Goal: Obtain resource: Obtain resource

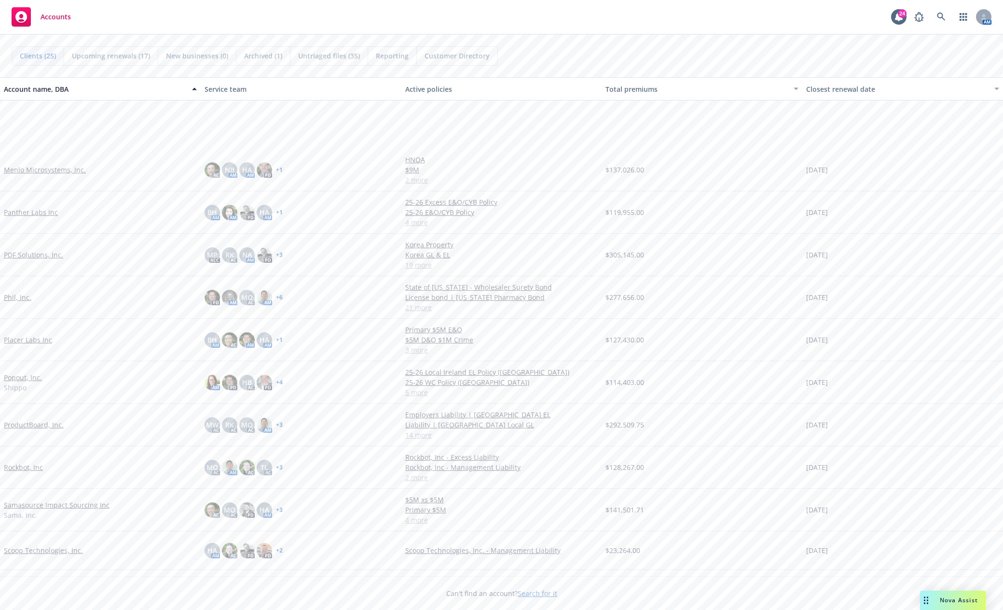
scroll to position [483, 0]
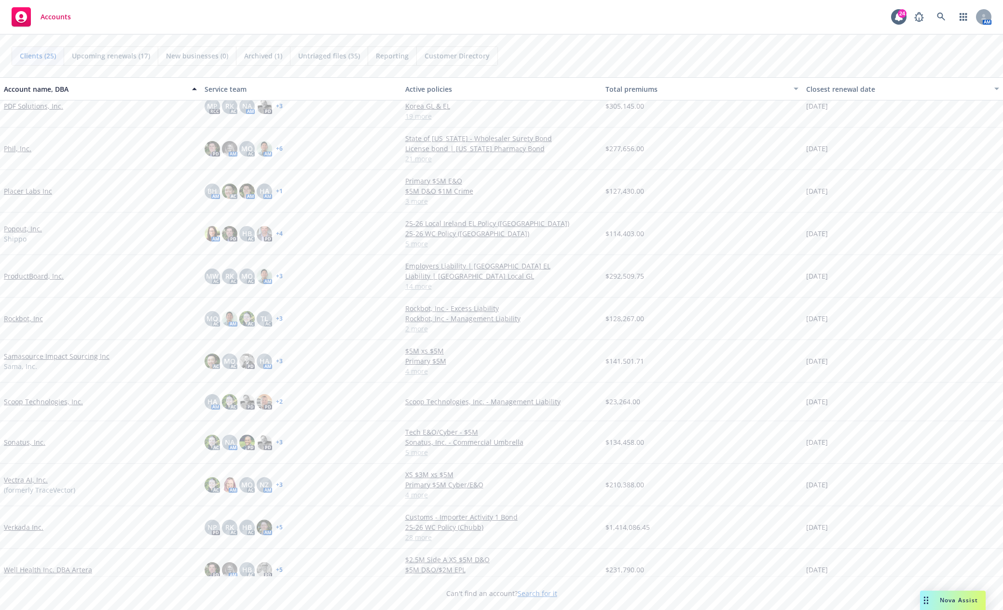
click at [87, 359] on link "Samasource Impact Sourcing Inc" at bounding box center [57, 356] width 106 height 10
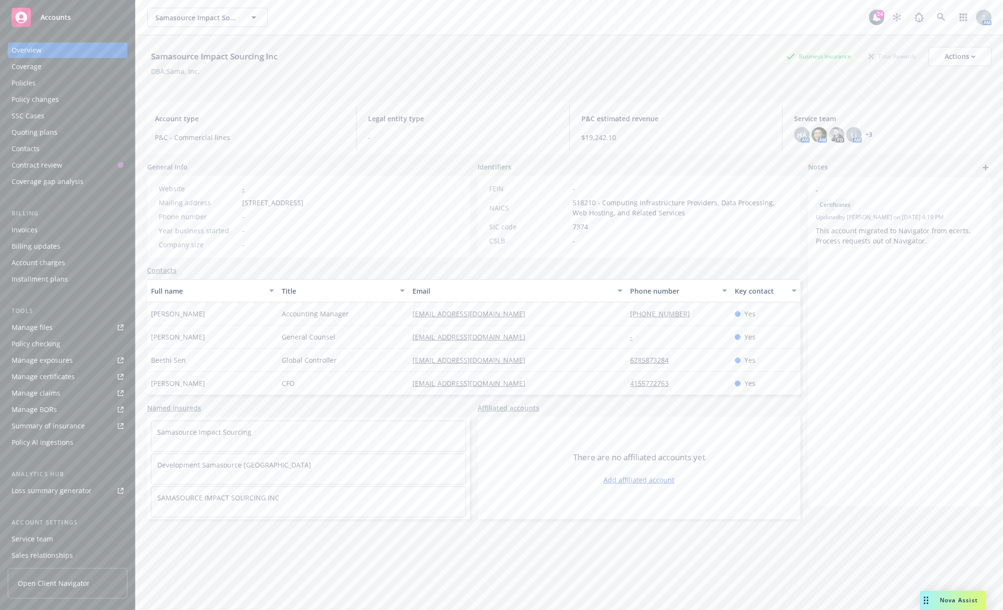
click at [33, 324] on div "Manage files" at bounding box center [32, 327] width 41 height 15
click at [50, 21] on span "Accounts" at bounding box center [56, 18] width 30 height 8
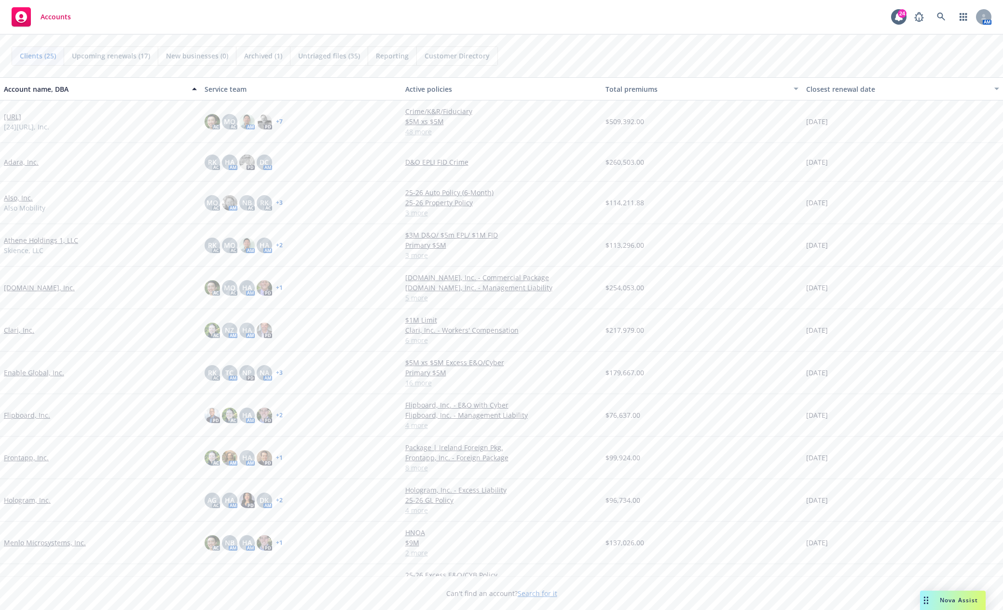
click at [26, 455] on link "Frontapp, Inc." at bounding box center [26, 457] width 45 height 10
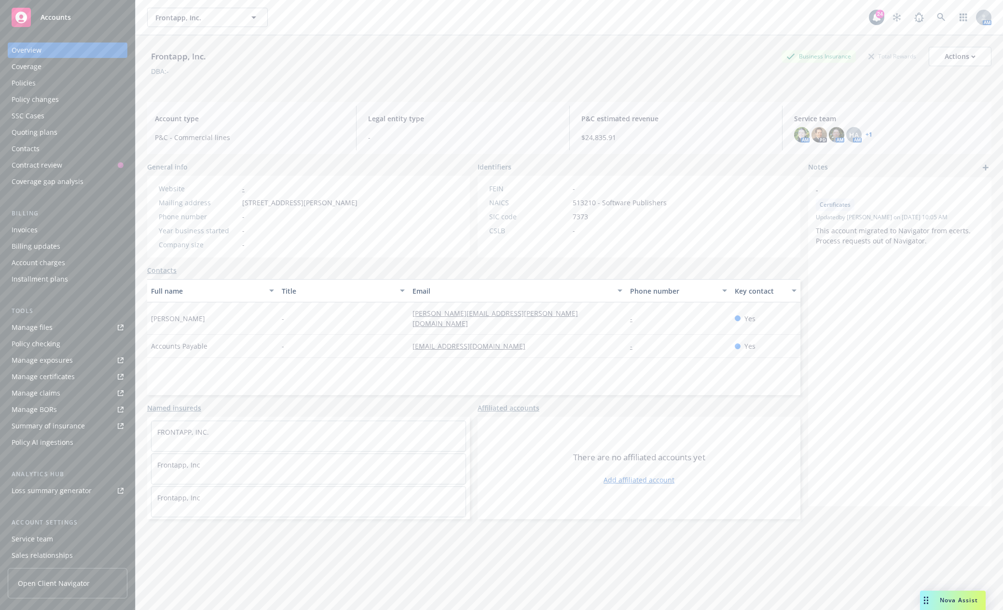
click at [55, 28] on link "Accounts" at bounding box center [68, 17] width 120 height 27
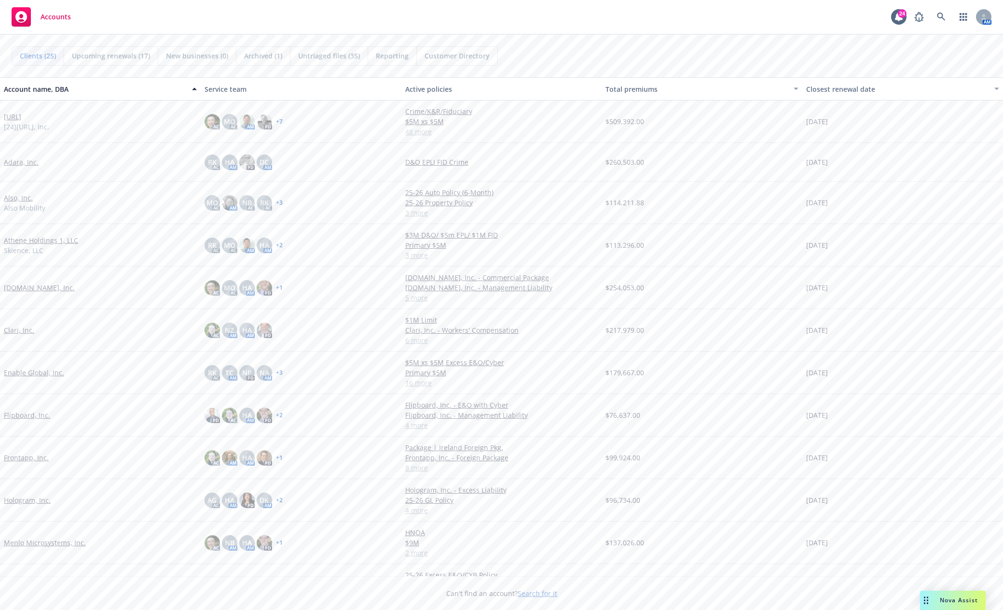
click at [42, 375] on link "Enable Global, Inc." at bounding box center [34, 372] width 60 height 10
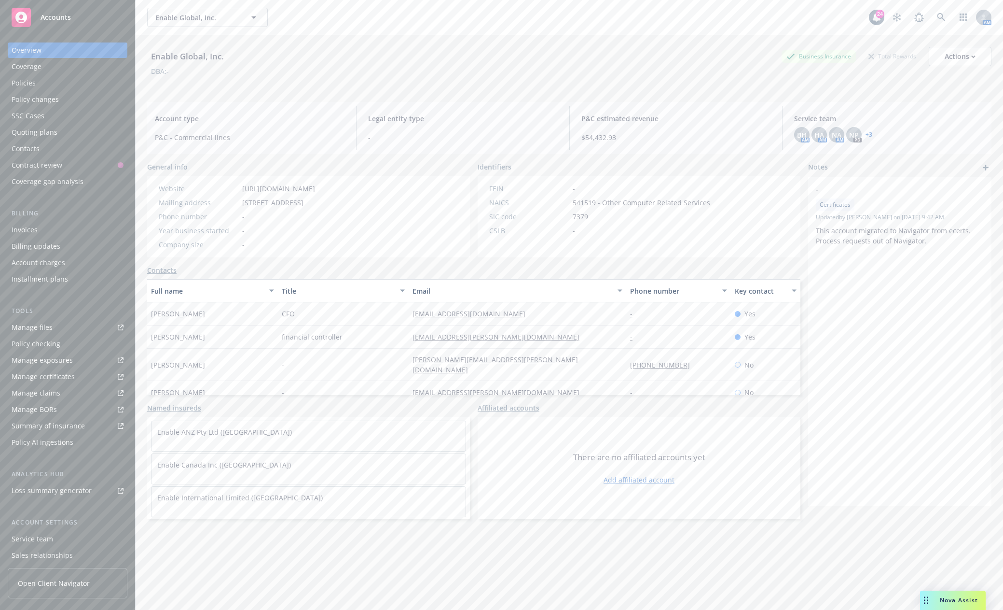
click at [56, 328] on link "Manage files" at bounding box center [68, 327] width 120 height 15
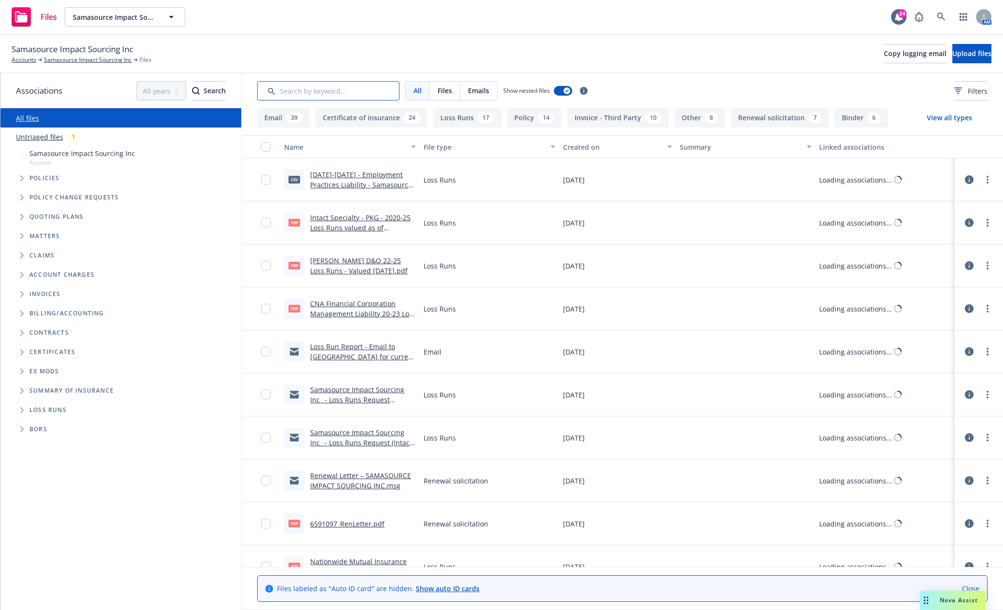
click at [314, 92] on input "Search by keyword..." at bounding box center [328, 90] width 142 height 19
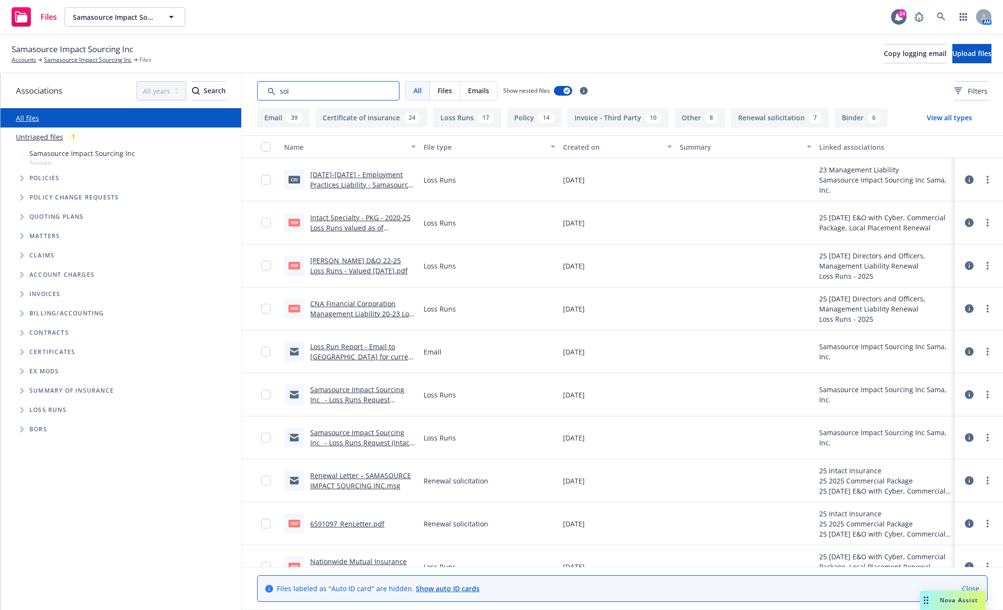
type input "soi"
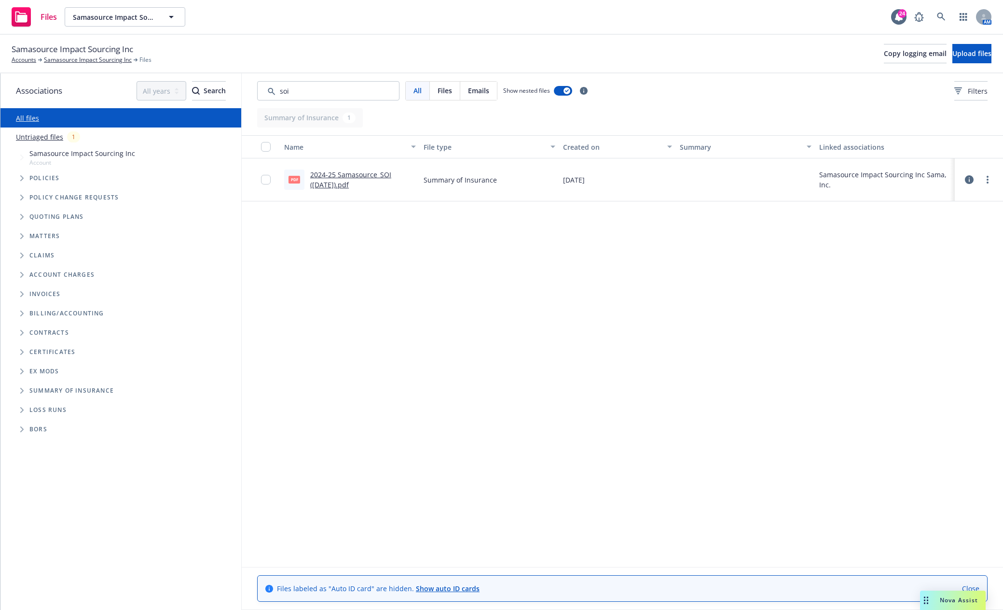
click at [353, 174] on link "2024-25 Samasource_SOI (11.7.2024).pdf" at bounding box center [350, 179] width 81 height 19
drag, startPoint x: 259, startPoint y: 88, endPoint x: 229, endPoint y: 89, distance: 29.9
click at [235, 88] on div "Associations All years 2027 2026 2025 2024 2023 2022 2021 2020 2019 2018 2017 2…" at bounding box center [501, 341] width 1003 height 536
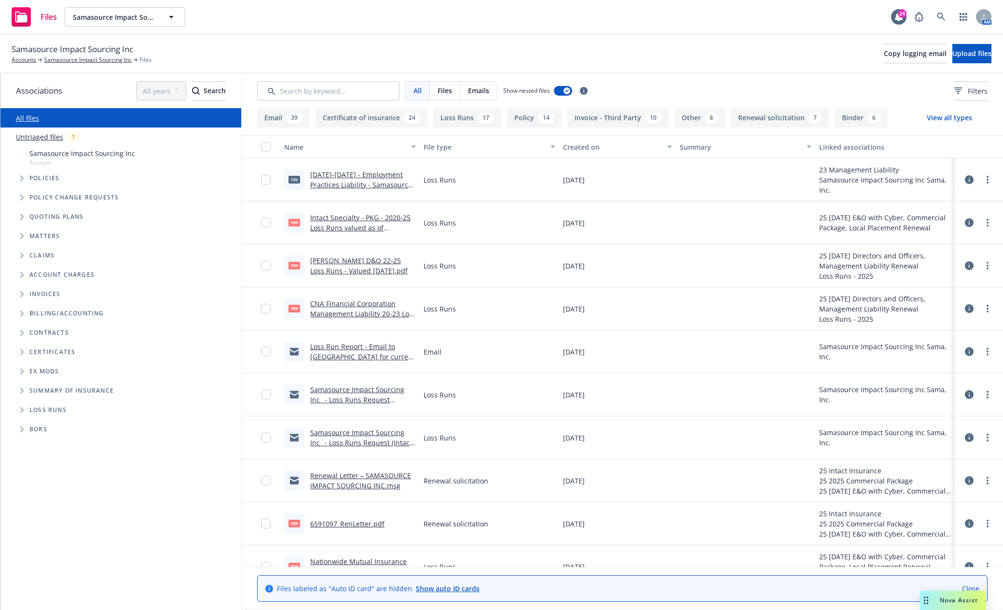
click at [23, 175] on icon "Tree Example" at bounding box center [22, 178] width 4 height 6
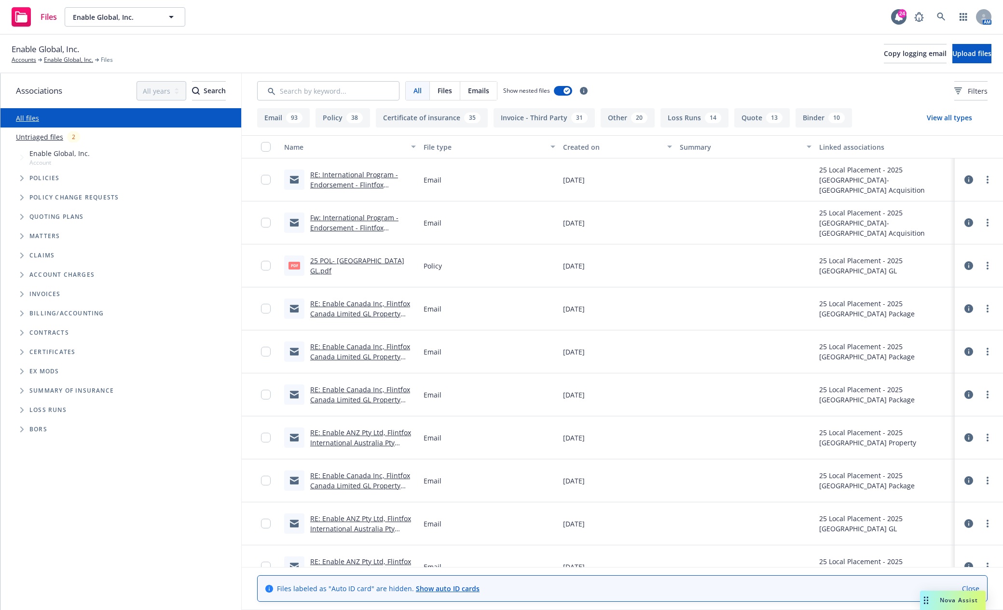
click at [20, 173] on span "Tree Example" at bounding box center [21, 177] width 15 height 15
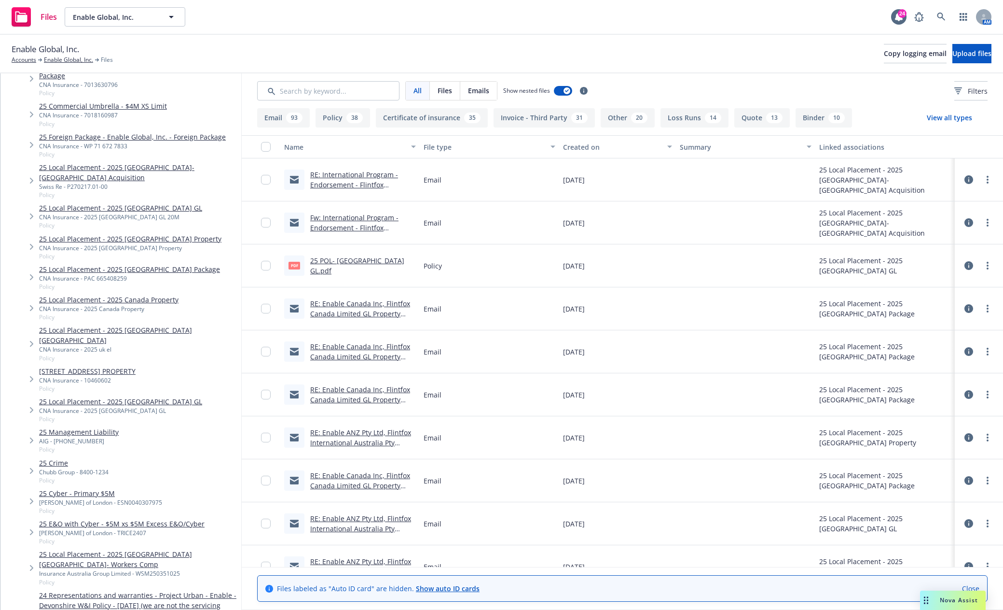
scroll to position [145, 0]
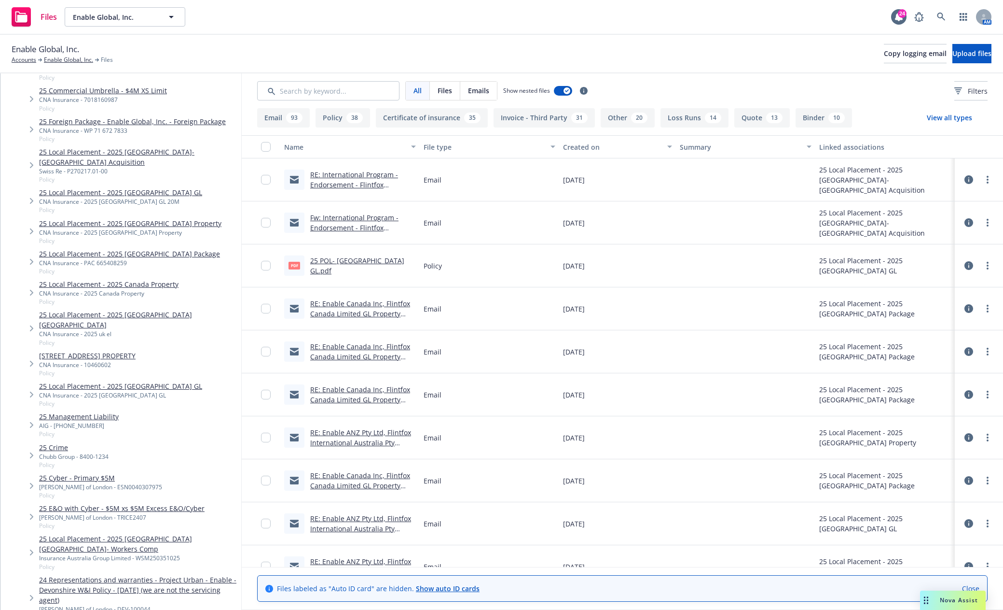
click at [66, 473] on link "25 Cyber - Primary $5M" at bounding box center [100, 478] width 123 height 10
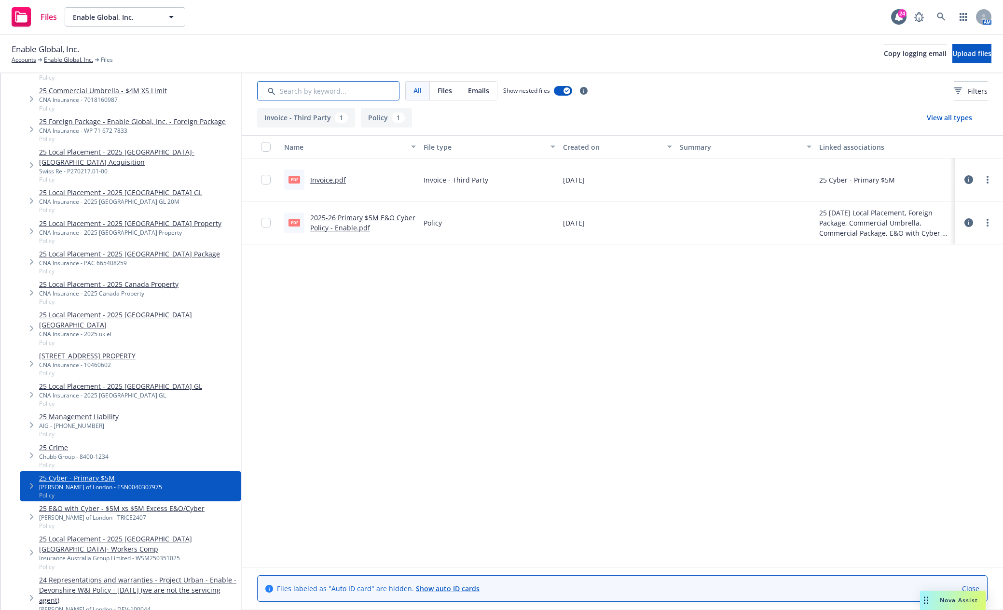
click at [326, 94] on input "Search by keyword..." at bounding box center [328, 90] width 142 height 19
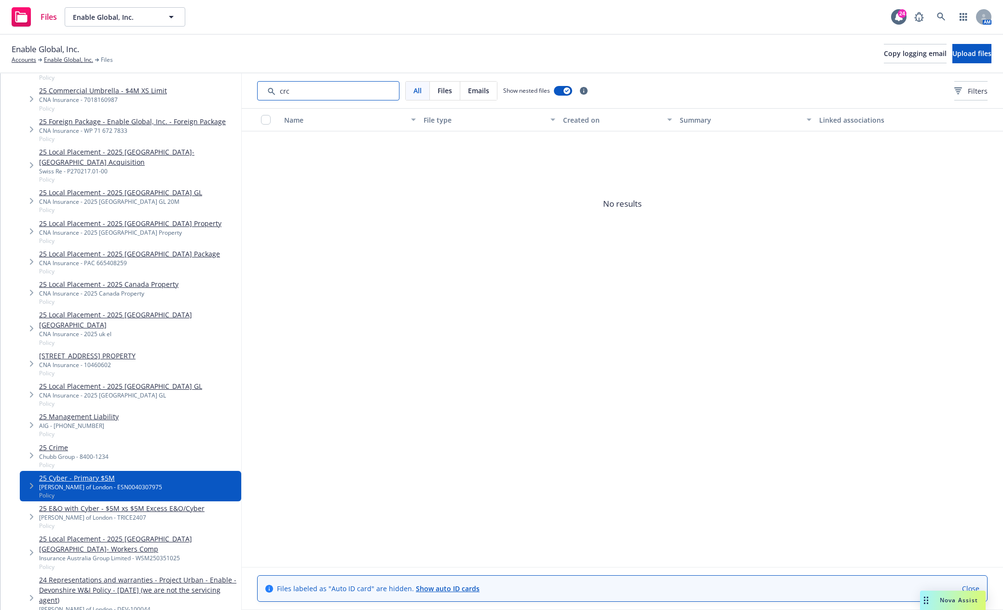
type input "crc"
drag, startPoint x: 311, startPoint y: 94, endPoint x: 232, endPoint y: 95, distance: 79.2
click at [232, 95] on div "Associations All years 2027 2026 2025 2024 2023 2022 2021 2020 2019 2018 2017 2…" at bounding box center [501, 341] width 1003 height 536
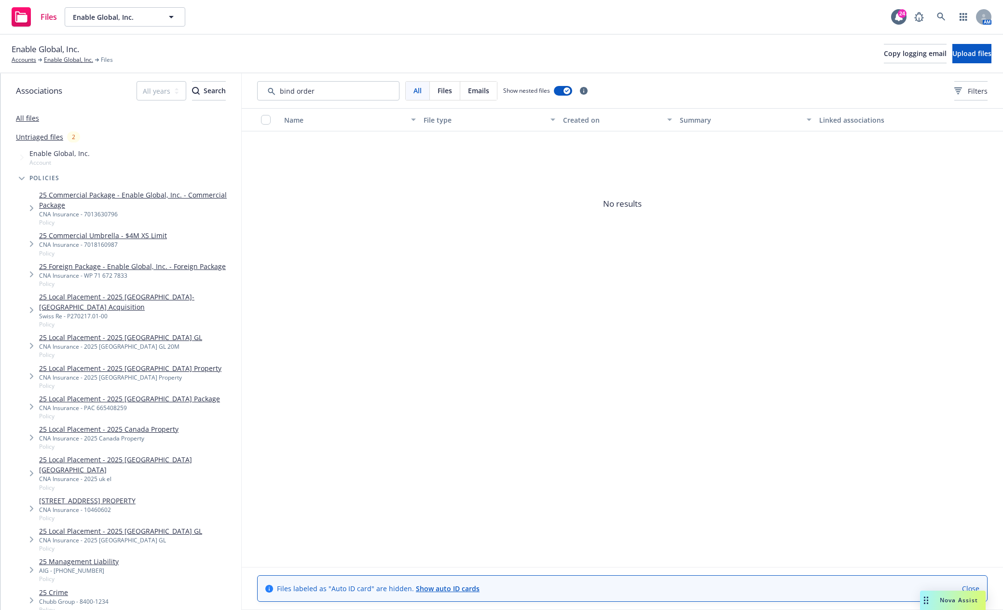
click at [32, 120] on link "All files" at bounding box center [27, 117] width 23 height 9
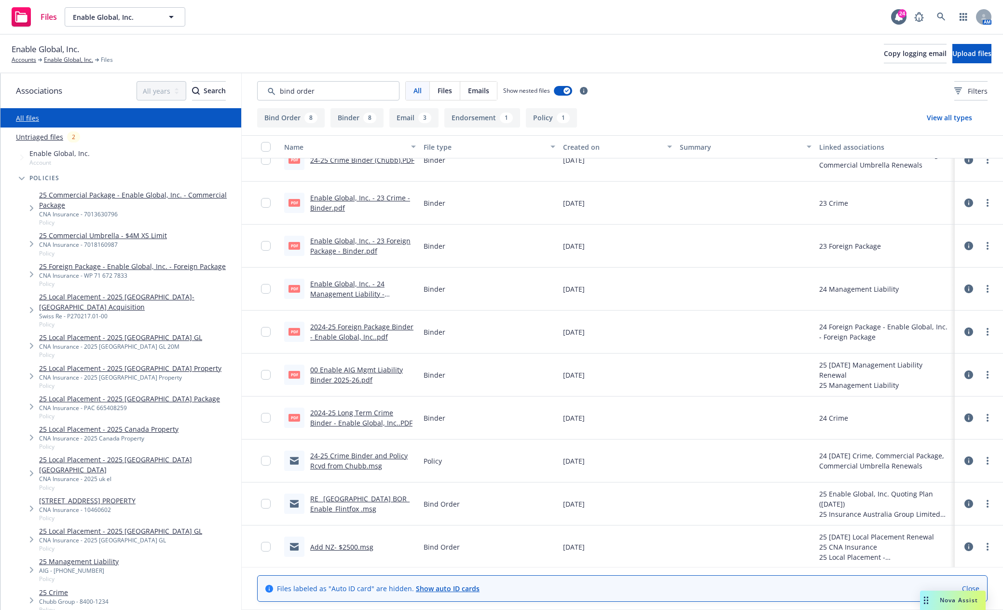
scroll to position [489, 0]
drag, startPoint x: 296, startPoint y: 89, endPoint x: 376, endPoint y: 93, distance: 79.7
click at [376, 93] on input "Search by keyword..." at bounding box center [328, 90] width 142 height 19
type input "binder"
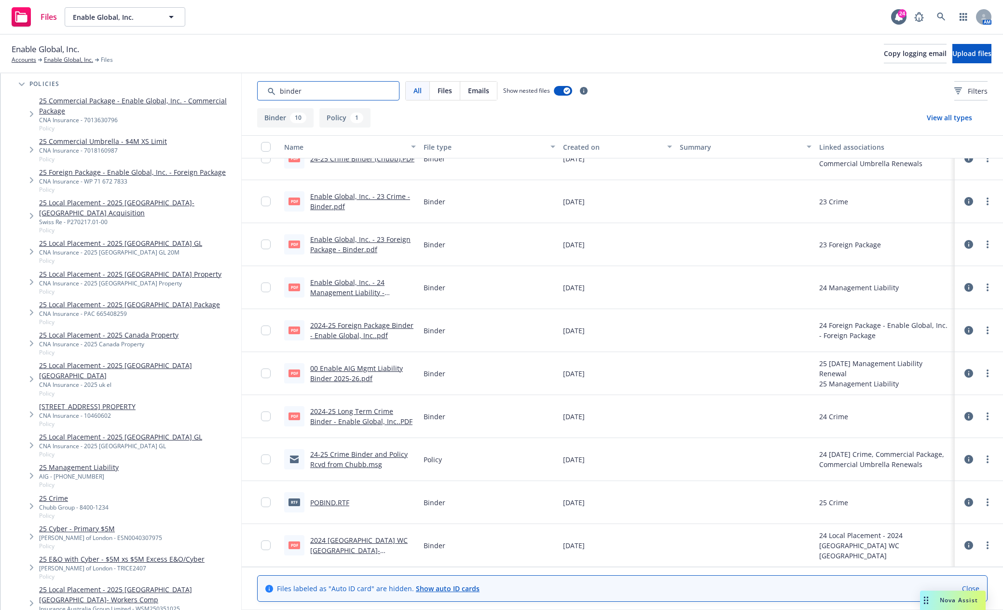
scroll to position [97, 0]
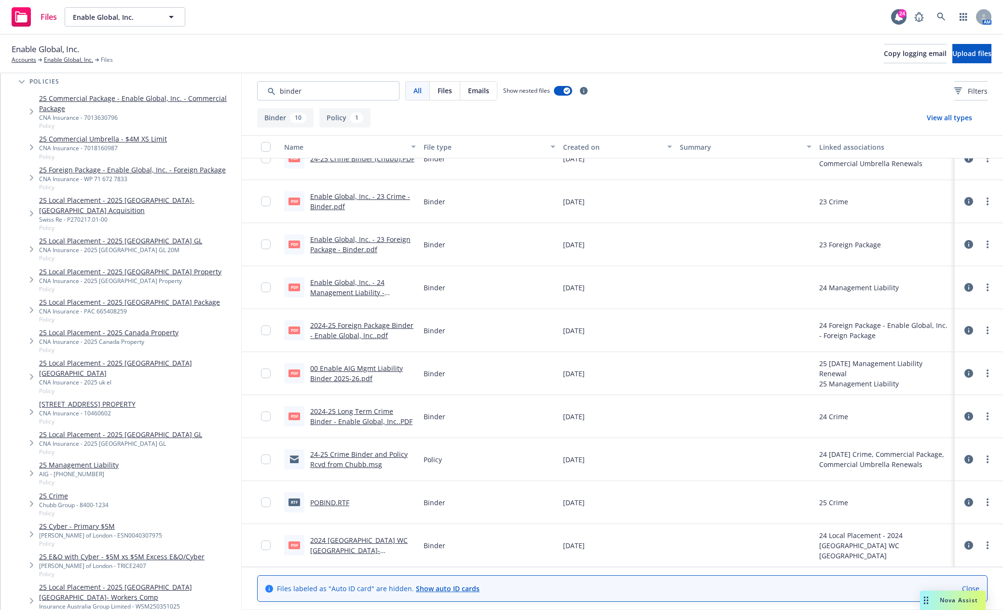
click at [89, 521] on link "25 Cyber - Primary $5M" at bounding box center [100, 526] width 123 height 10
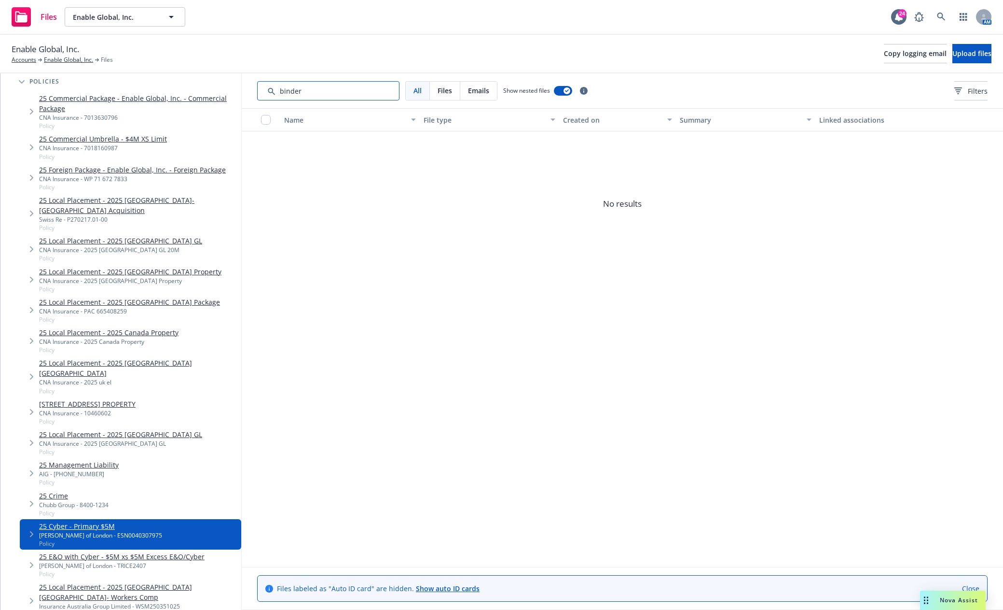
drag, startPoint x: 221, startPoint y: 91, endPoint x: 204, endPoint y: 96, distance: 17.6
click at [204, 96] on div "Associations All years 2027 2026 2025 2024 2023 2022 2021 2020 2019 2018 2017 2…" at bounding box center [501, 341] width 1003 height 536
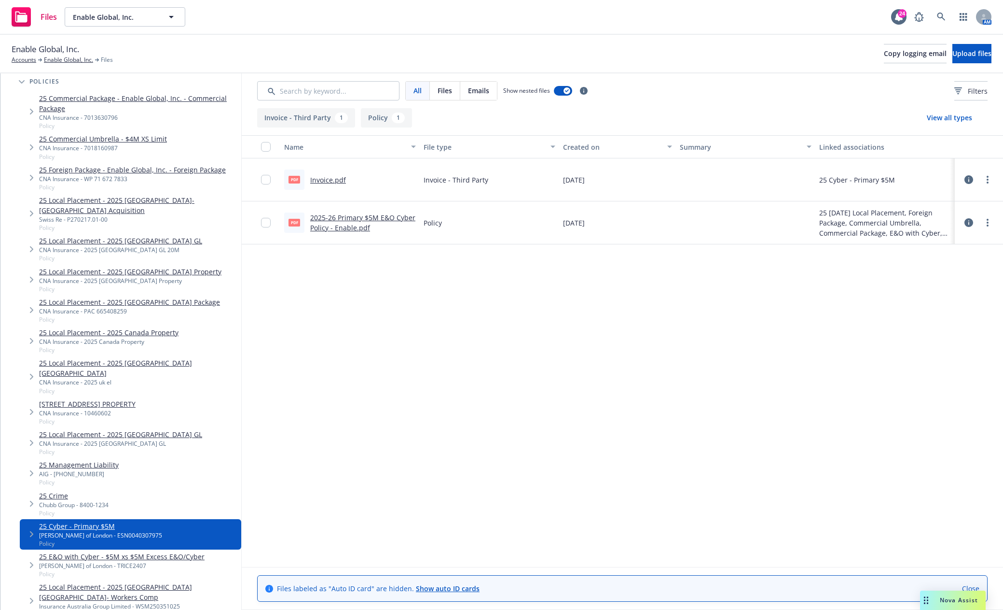
click at [380, 214] on link "2025-26 Primary $5M E&O Cyber Policy - Enable.pdf" at bounding box center [362, 222] width 105 height 19
